Goal: Task Accomplishment & Management: Complete application form

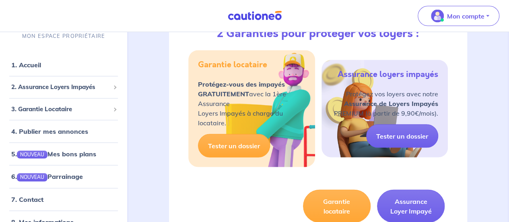
scroll to position [803, 0]
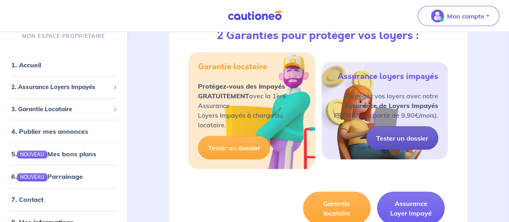
click at [414, 149] on link "Tester un dossier" at bounding box center [402, 137] width 72 height 23
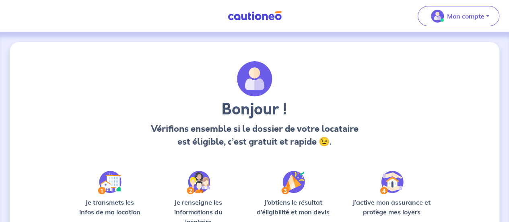
scroll to position [101, 0]
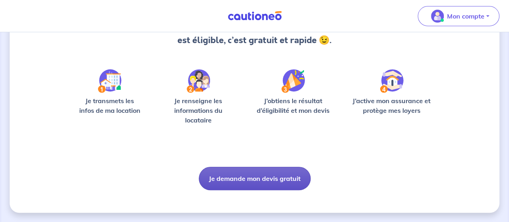
click at [273, 179] on button "Je demande mon devis gratuit" at bounding box center [255, 178] width 112 height 23
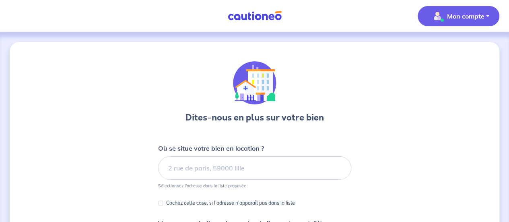
click at [473, 17] on p "Mon compte" at bounding box center [465, 16] width 37 height 10
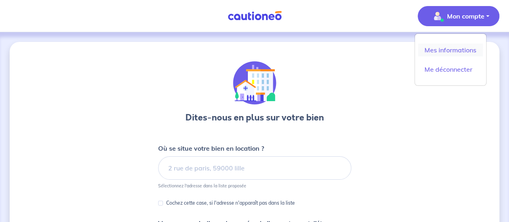
click at [455, 48] on link "Mes informations" at bounding box center [450, 49] width 65 height 13
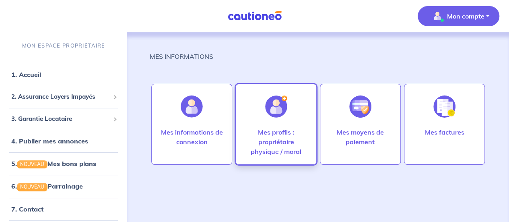
click at [270, 140] on p "Mes profils : propriétaire physique / moral" at bounding box center [276, 141] width 64 height 29
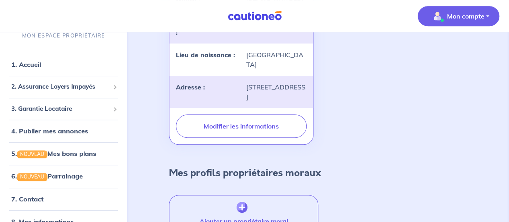
scroll to position [250, 0]
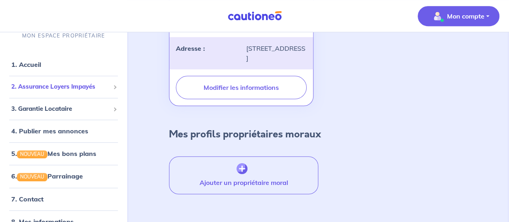
click at [61, 80] on div "2. Assurance Loyers Impayés" at bounding box center [63, 87] width 121 height 16
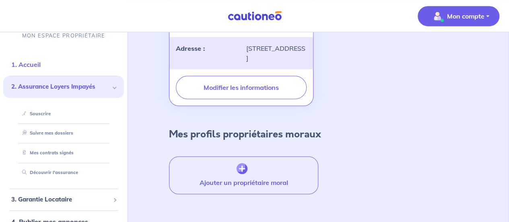
click at [40, 63] on link "1. Accueil" at bounding box center [25, 64] width 29 height 8
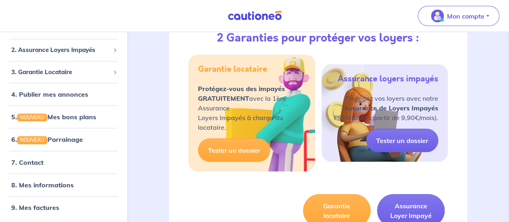
scroll to position [801, 0]
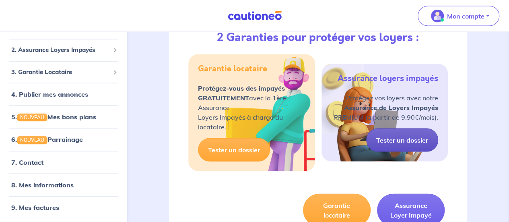
click at [411, 150] on link "Tester un dossier" at bounding box center [402, 139] width 72 height 23
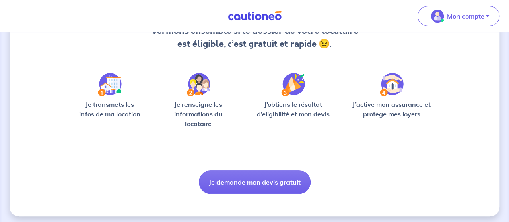
scroll to position [95, 0]
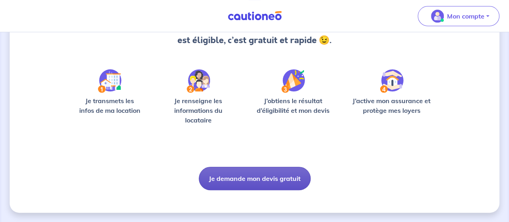
click at [229, 171] on button "Je demande mon devis gratuit" at bounding box center [255, 178] width 112 height 23
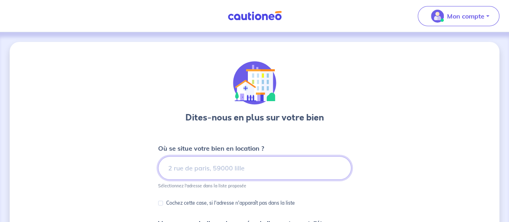
click at [229, 171] on input at bounding box center [254, 167] width 193 height 23
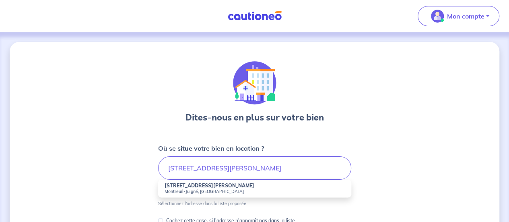
click at [227, 189] on small "Montreuil-Juigné, [GEOGRAPHIC_DATA]" at bounding box center [255, 191] width 180 height 6
type input "[STREET_ADDRESS][PERSON_NAME]"
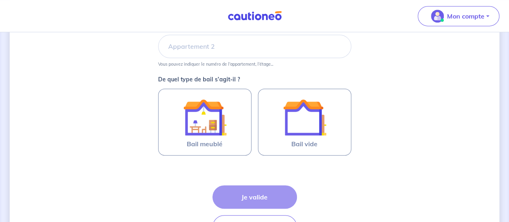
scroll to position [199, 0]
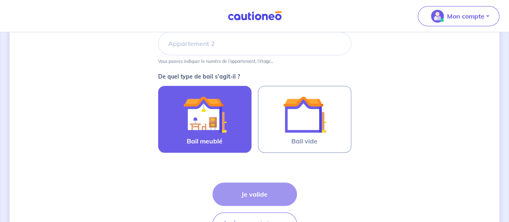
click at [200, 124] on img at bounding box center [204, 114] width 43 height 43
click at [0, 0] on input "Bail meublé" at bounding box center [0, 0] width 0 height 0
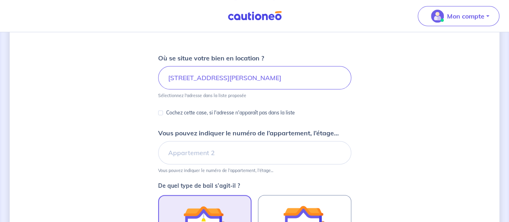
scroll to position [87, 0]
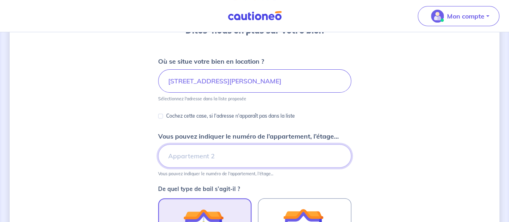
click at [222, 146] on input "Vous pouvez indiquer le numéro de l’appartement, l’étage..." at bounding box center [254, 155] width 193 height 23
type input "302 - 3ème étage"
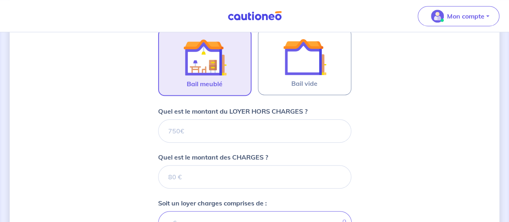
scroll to position [270, 0]
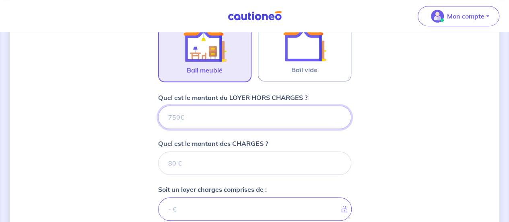
click at [216, 119] on input "Quel est le montant du LOYER HORS CHARGES ?" at bounding box center [254, 116] width 193 height 23
type input "61"
type input "610"
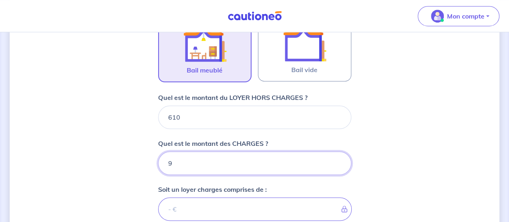
type input "90"
type input "700"
type input "90"
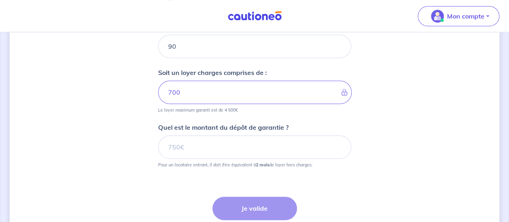
scroll to position [391, 0]
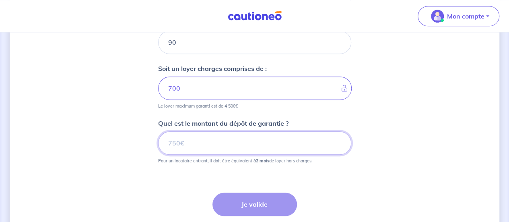
click at [204, 136] on input "Quel est le montant du dépôt de garantie ?" at bounding box center [254, 142] width 193 height 23
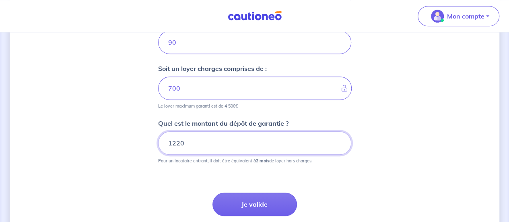
type input "1220"
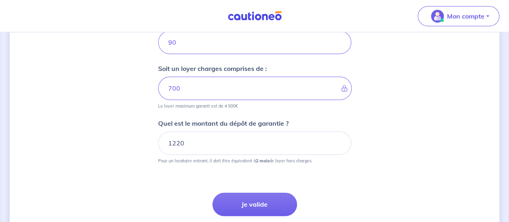
scroll to position [430, 0]
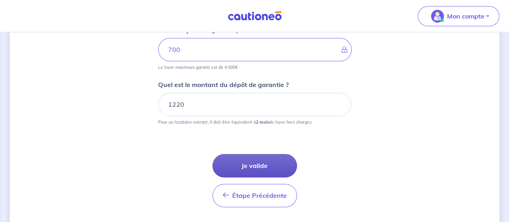
click at [274, 160] on button "Je valide" at bounding box center [254, 165] width 84 height 23
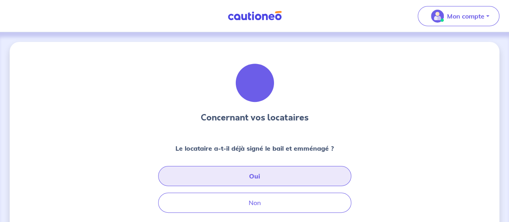
scroll to position [73, 0]
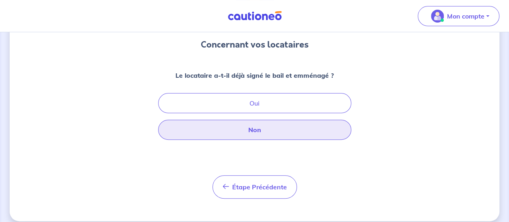
click at [278, 128] on button "Non" at bounding box center [254, 129] width 193 height 20
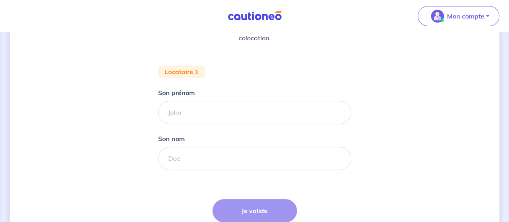
scroll to position [131, 0]
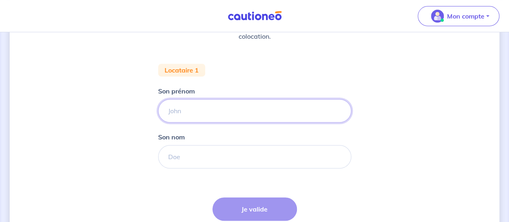
click at [256, 107] on input "Son prénom" at bounding box center [254, 110] width 193 height 23
type input "[PERSON_NAME]"
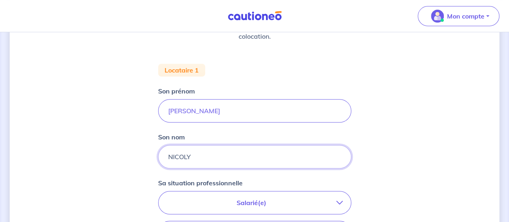
type input "NICOLY"
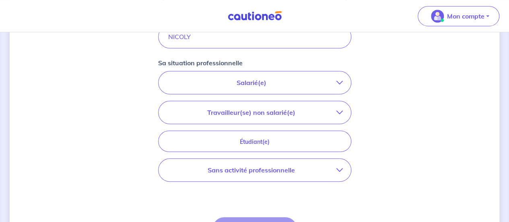
scroll to position [251, 0]
click at [302, 87] on button "Salarié(e)" at bounding box center [255, 82] width 192 height 23
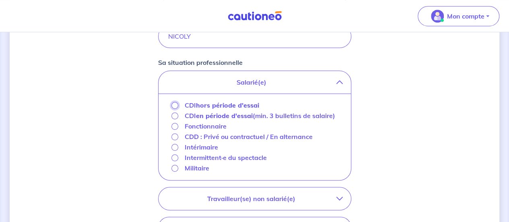
click at [173, 106] on input "CDI hors période d'essai" at bounding box center [174, 105] width 7 height 7
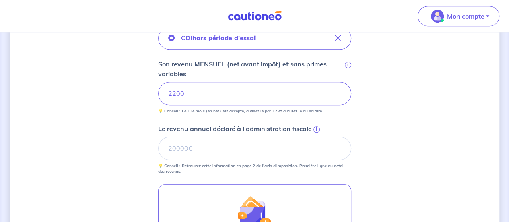
scroll to position [296, 0]
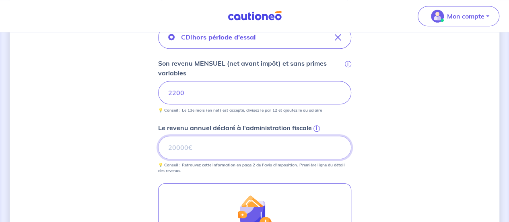
click at [251, 139] on input "Le revenu annuel déclaré à l'administration fiscale i" at bounding box center [254, 147] width 193 height 23
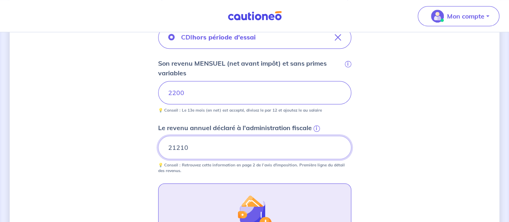
type input "21210"
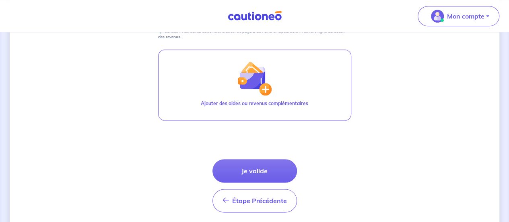
scroll to position [456, 0]
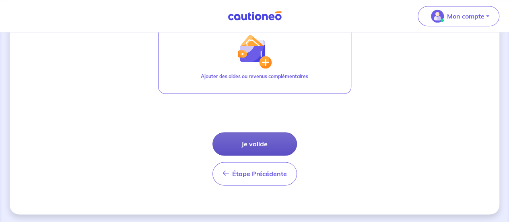
click at [287, 142] on button "Je valide" at bounding box center [254, 143] width 84 height 23
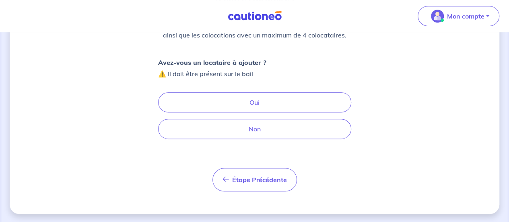
scroll to position [119, 0]
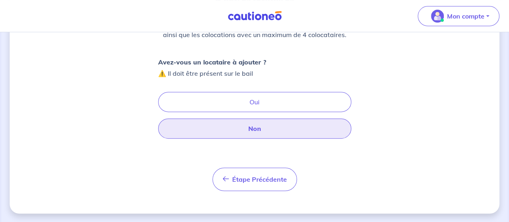
click at [288, 120] on button "Non" at bounding box center [254, 128] width 193 height 20
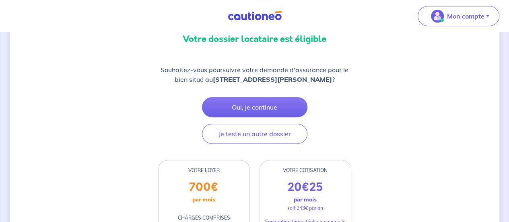
scroll to position [75, 0]
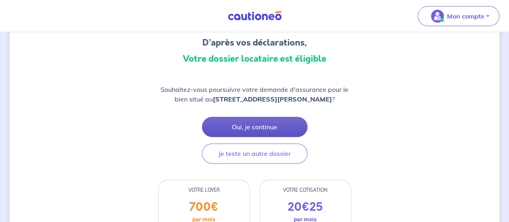
click at [274, 124] on button "Oui, je continue" at bounding box center [254, 127] width 105 height 20
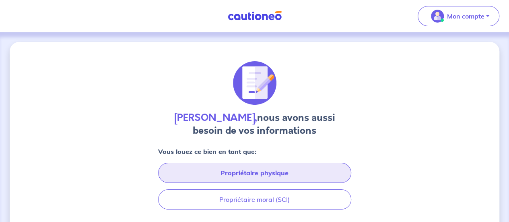
click at [286, 172] on button "Propriétaire physique" at bounding box center [254, 173] width 193 height 20
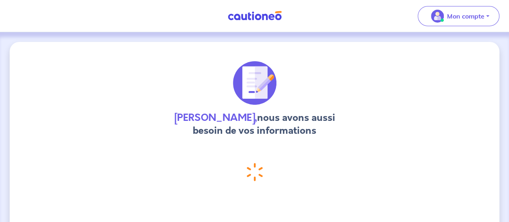
select select "FR"
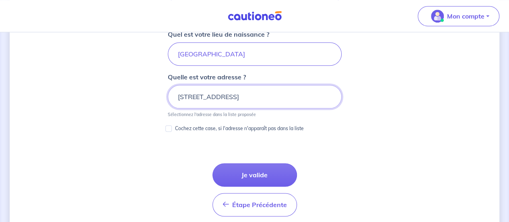
scroll to position [439, 0]
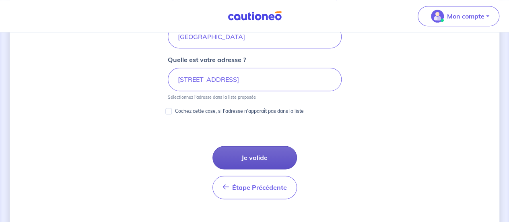
click at [253, 150] on button "Je valide" at bounding box center [254, 157] width 84 height 23
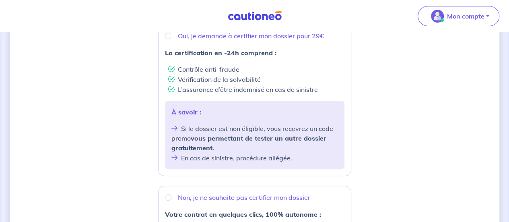
scroll to position [165, 0]
click at [266, 116] on div "À savoir : Si le dossier est non éligible, vous recevrez un code promo vous per…" at bounding box center [254, 134] width 179 height 68
radio input "true"
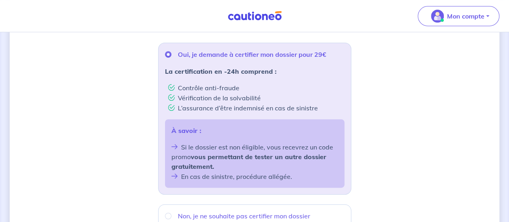
scroll to position [145, 0]
click at [266, 116] on div "Oui, je demande à certifier mon dossier pour 29€ La certification en -24h compr…" at bounding box center [254, 119] width 193 height 152
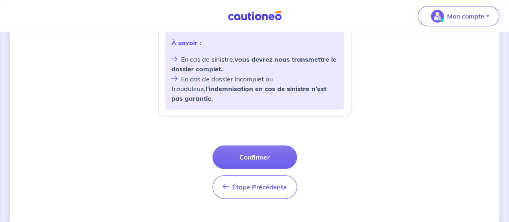
scroll to position [378, 0]
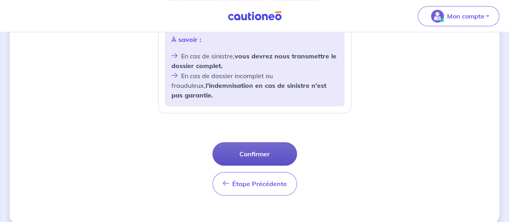
click at [272, 143] on button "Confirmer" at bounding box center [254, 153] width 84 height 23
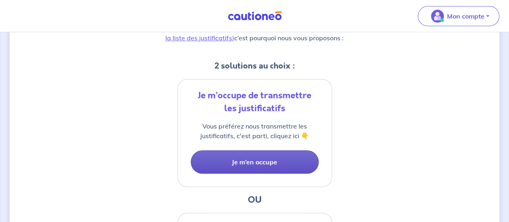
scroll to position [146, 0]
click at [281, 161] on button "Je m’en occupe" at bounding box center [255, 161] width 128 height 23
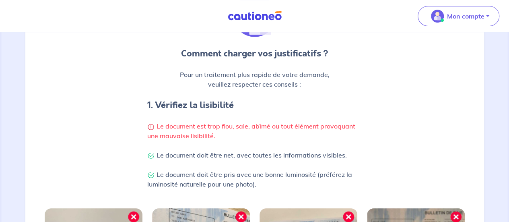
scroll to position [102, 0]
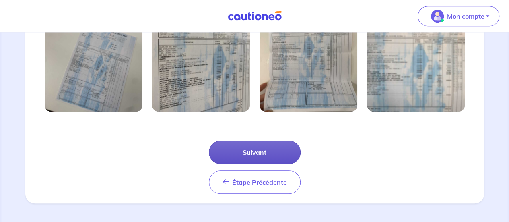
click at [281, 141] on button "Suivant" at bounding box center [255, 151] width 92 height 23
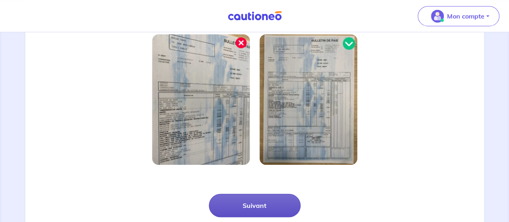
scroll to position [238, 0]
click at [264, 200] on button "Suivant" at bounding box center [255, 204] width 92 height 23
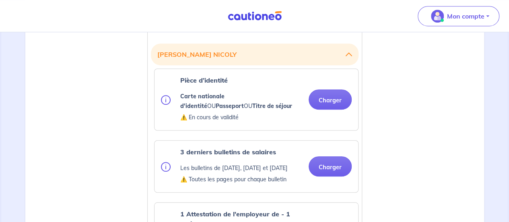
scroll to position [229, 0]
click at [337, 99] on button "Charger" at bounding box center [330, 100] width 43 height 20
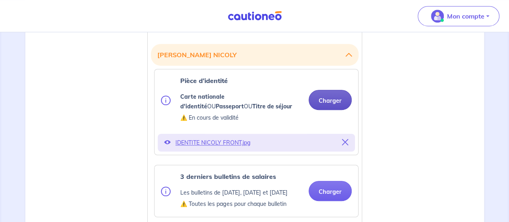
click at [340, 103] on button "Charger" at bounding box center [330, 100] width 43 height 20
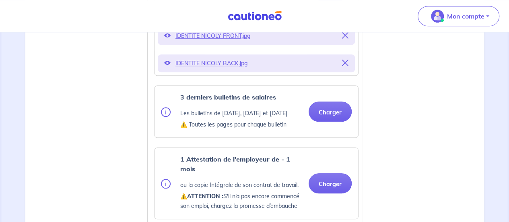
scroll to position [340, 0]
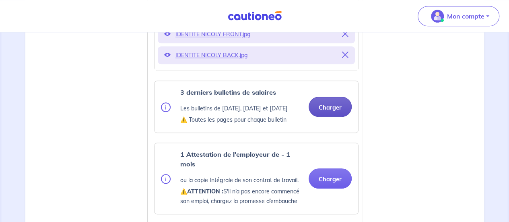
click at [336, 117] on button "Charger" at bounding box center [330, 107] width 43 height 20
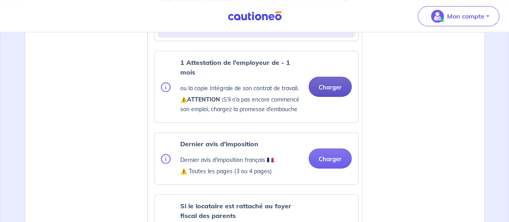
scroll to position [528, 0]
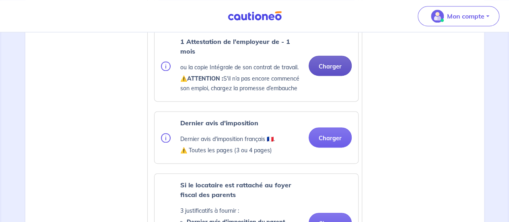
click at [327, 76] on button "Charger" at bounding box center [330, 66] width 43 height 20
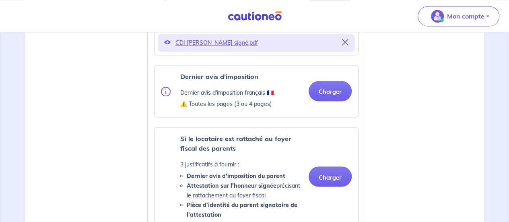
scroll to position [596, 0]
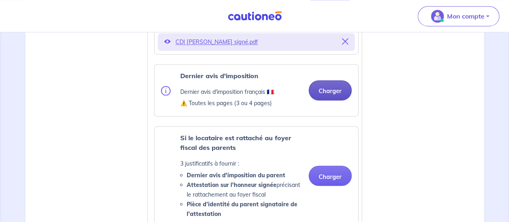
click at [331, 100] on button "Charger" at bounding box center [330, 90] width 43 height 20
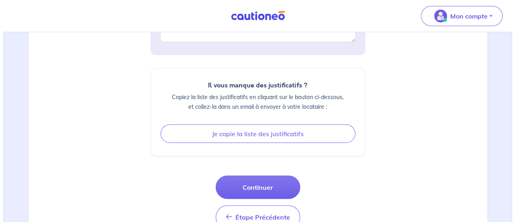
scroll to position [1158, 0]
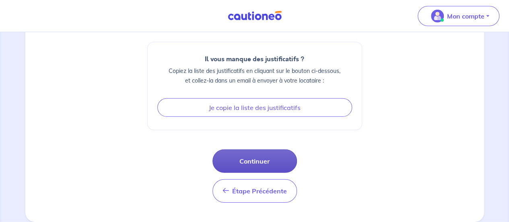
click at [272, 164] on button "Continuer" at bounding box center [254, 160] width 84 height 23
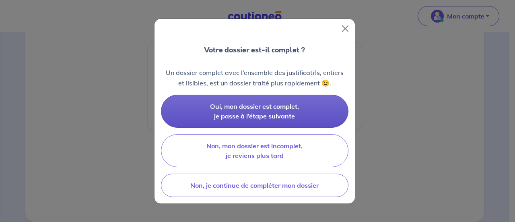
click at [286, 112] on span "Oui, mon dossier est complet, je passe à l’étape suivante" at bounding box center [254, 111] width 89 height 18
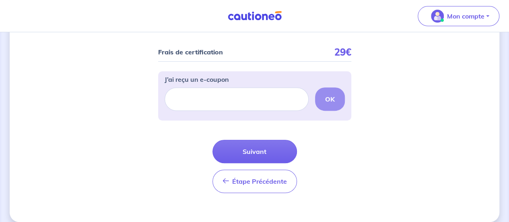
scroll to position [107, 0]
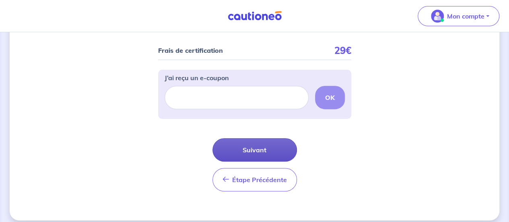
click at [266, 143] on button "Suivant" at bounding box center [254, 149] width 84 height 23
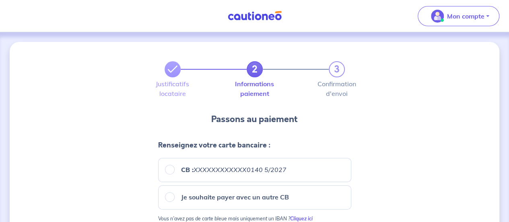
scroll to position [76, 0]
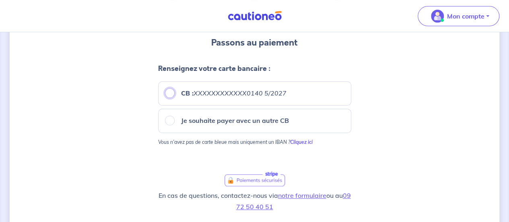
click at [171, 94] on input "CB : XXXXXXXXXXXX0140 5/2027" at bounding box center [170, 93] width 10 height 10
radio input "true"
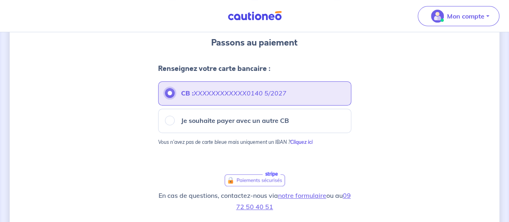
scroll to position [150, 0]
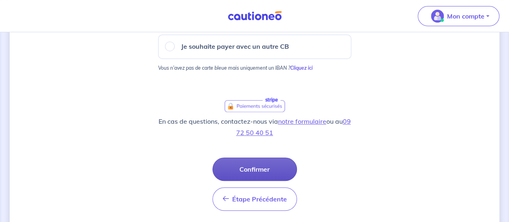
click at [274, 161] on button "Confirmer" at bounding box center [254, 168] width 84 height 23
